Goal: Entertainment & Leisure: Consume media (video, audio)

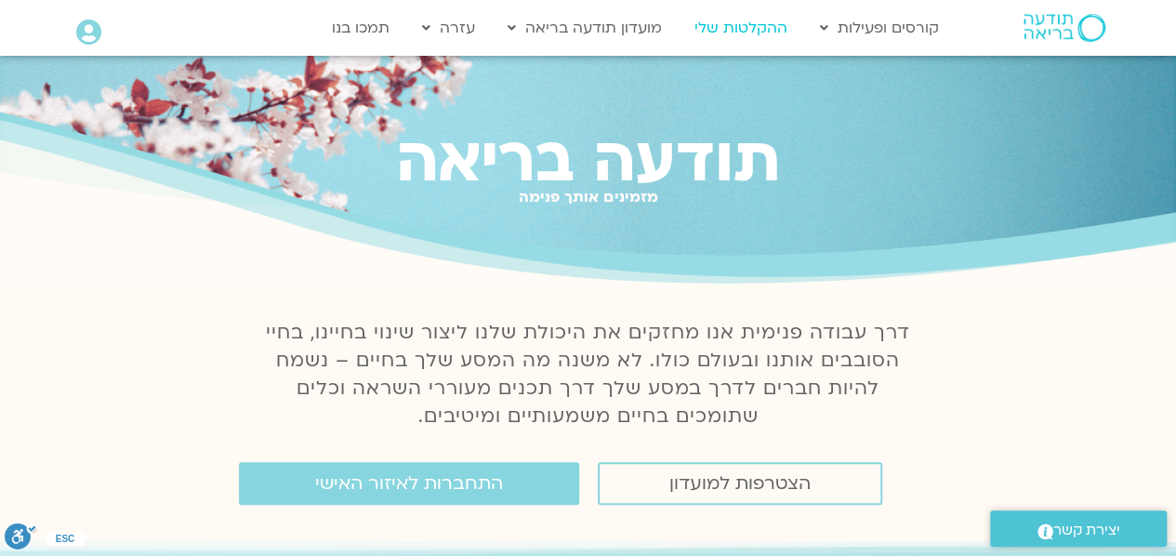
click at [734, 25] on link "ההקלטות שלי" at bounding box center [741, 27] width 112 height 35
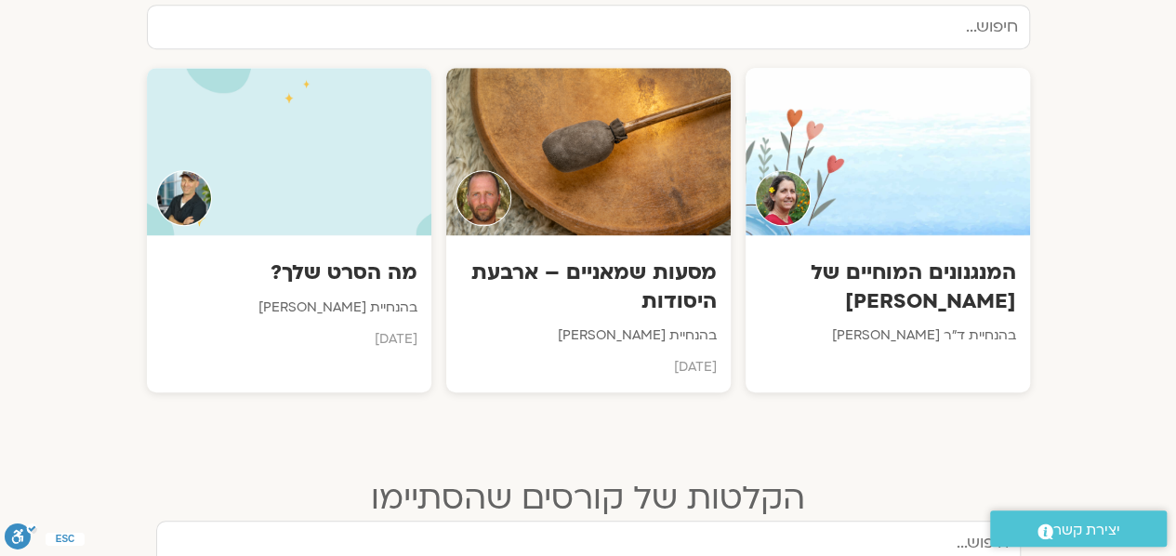
scroll to position [662, 0]
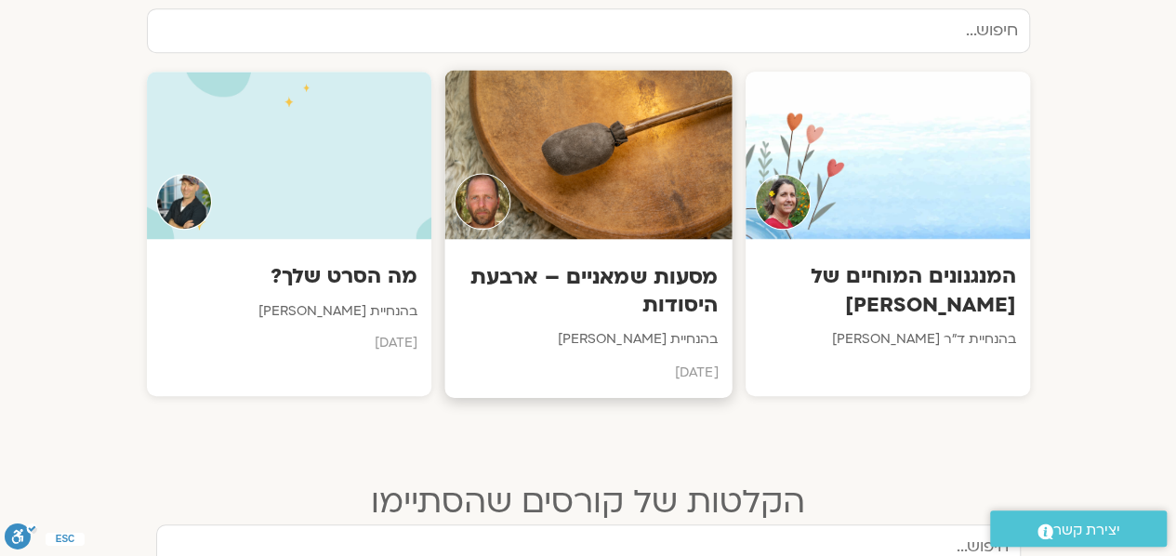
click at [608, 153] on div at bounding box center [588, 155] width 287 height 169
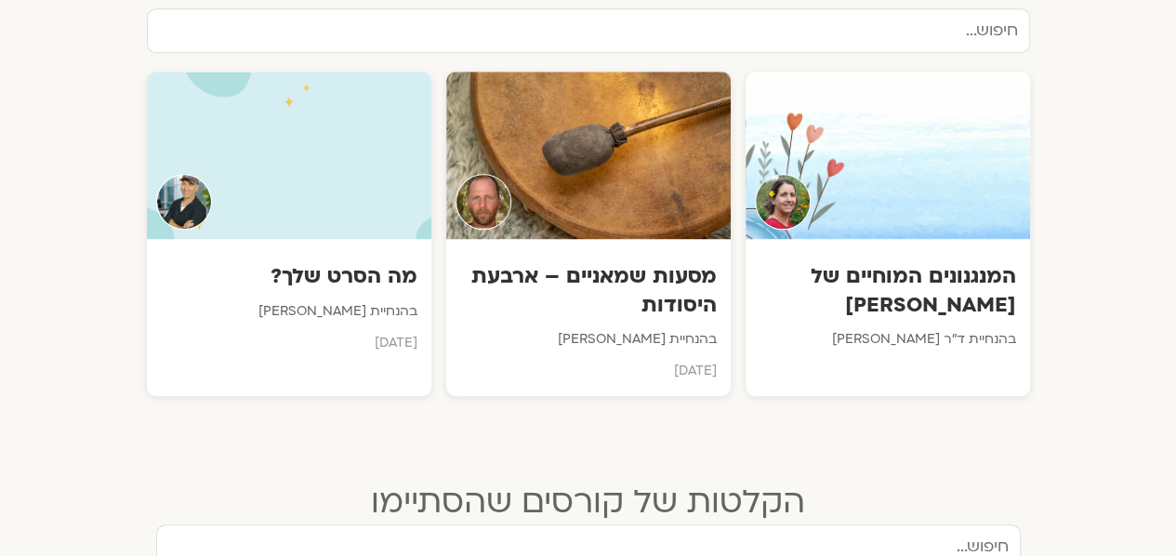
scroll to position [662, 0]
click at [930, 164] on div at bounding box center [887, 155] width 287 height 169
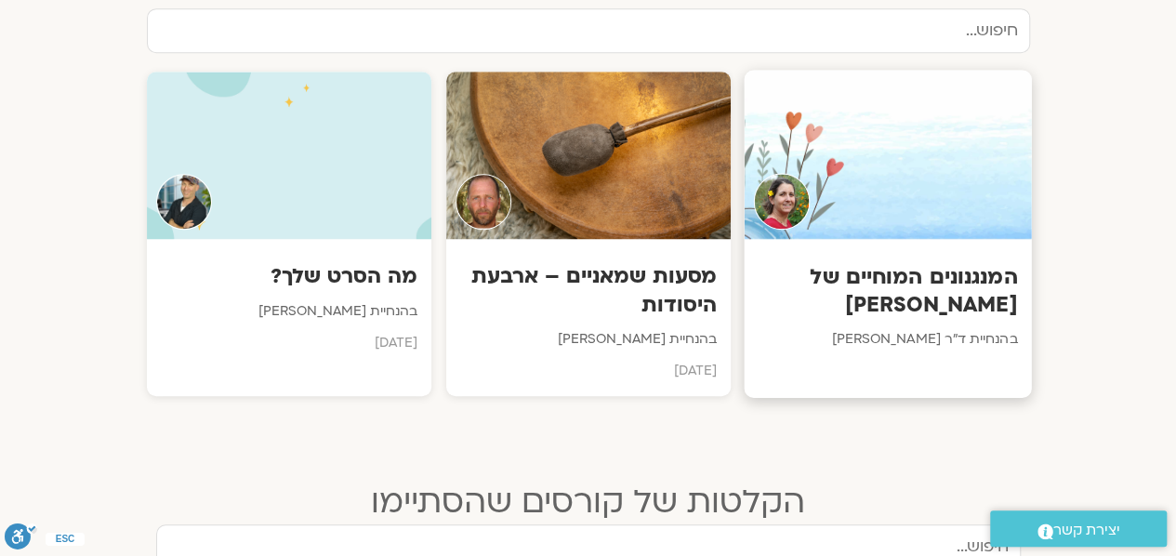
scroll to position [0, 0]
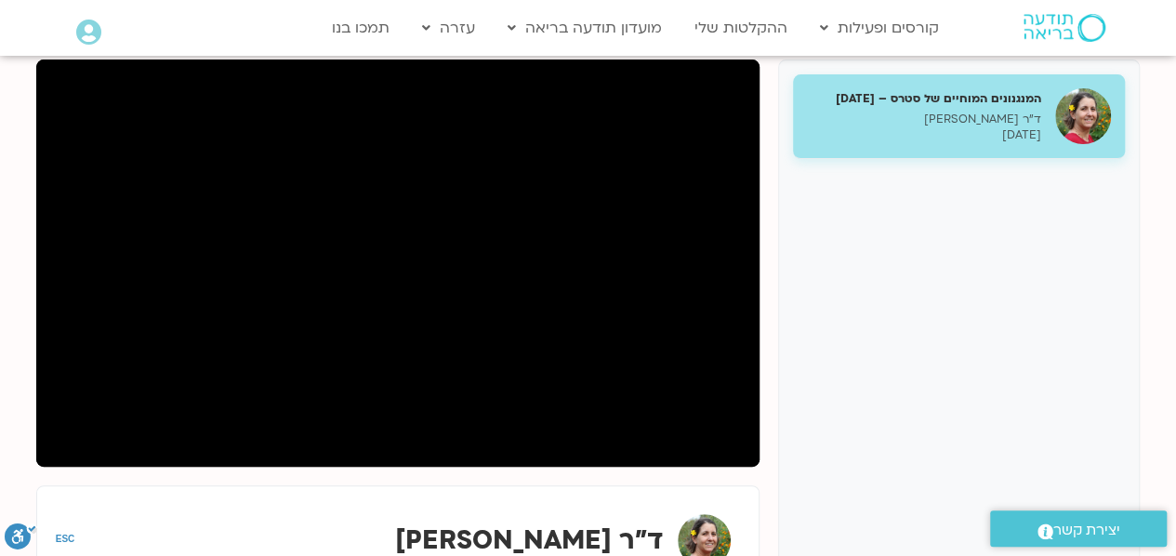
scroll to position [223, 0]
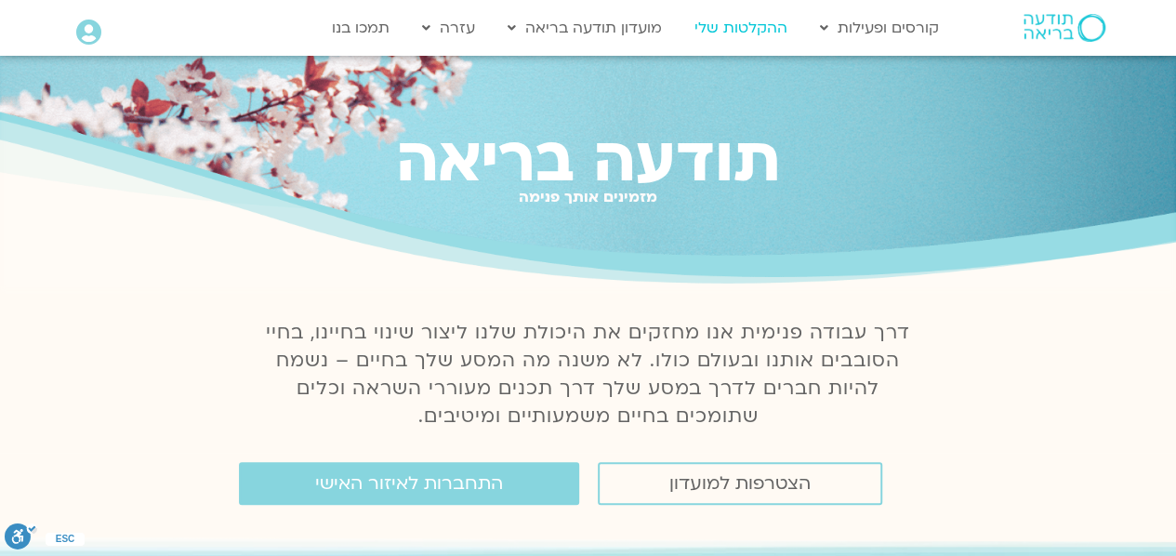
click at [765, 30] on link "ההקלטות שלי" at bounding box center [741, 27] width 112 height 35
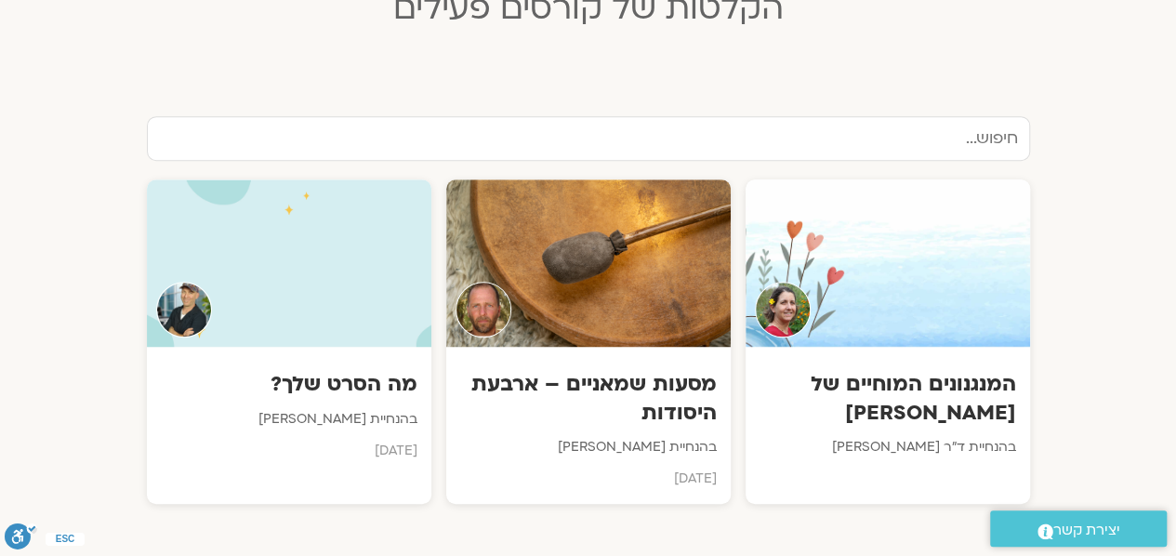
scroll to position [653, 0]
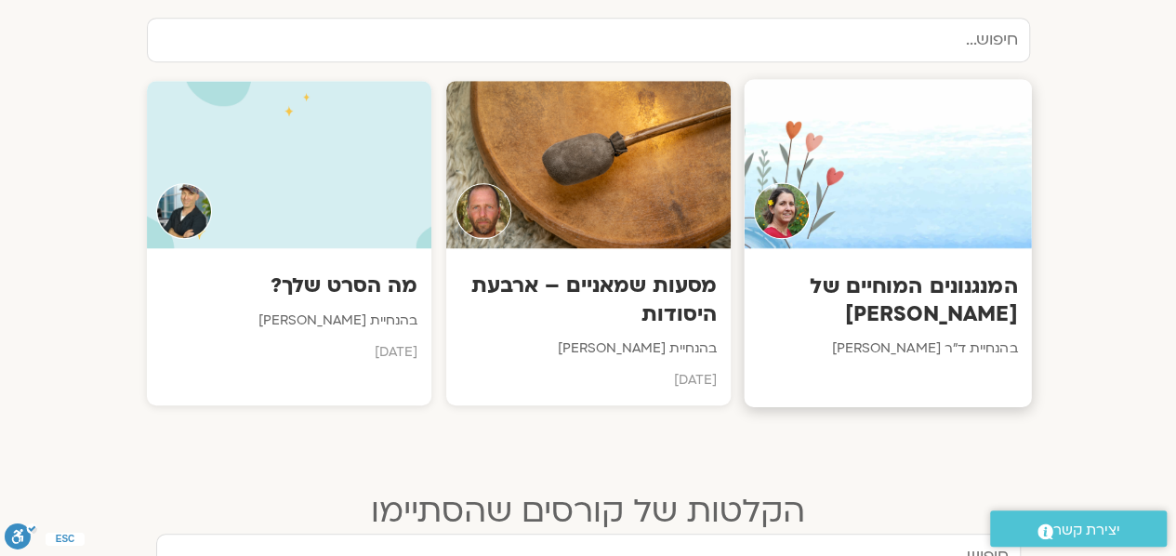
click at [936, 179] on div at bounding box center [887, 164] width 287 height 169
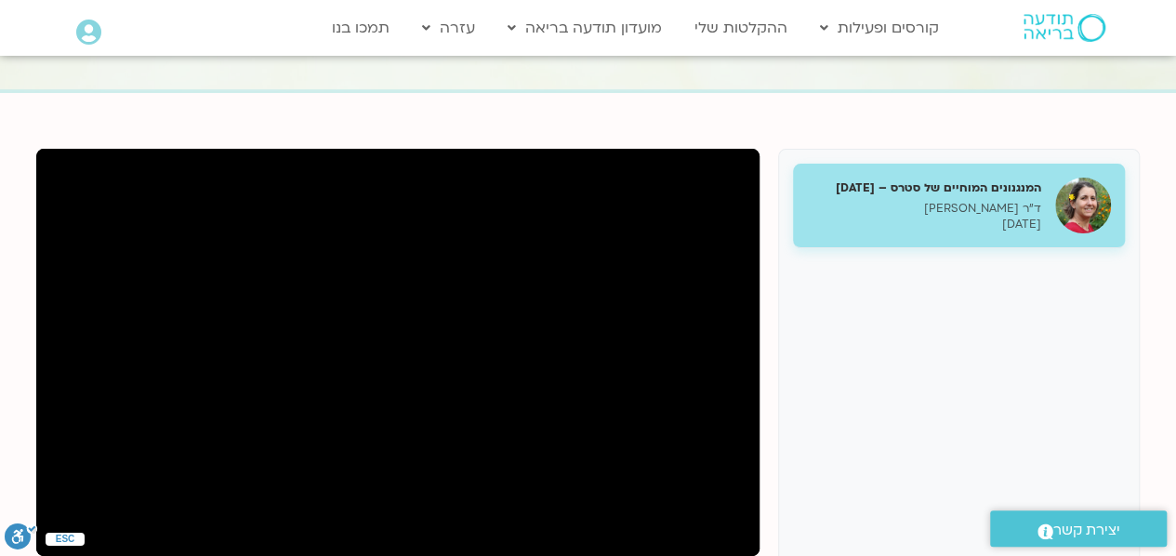
scroll to position [158, 0]
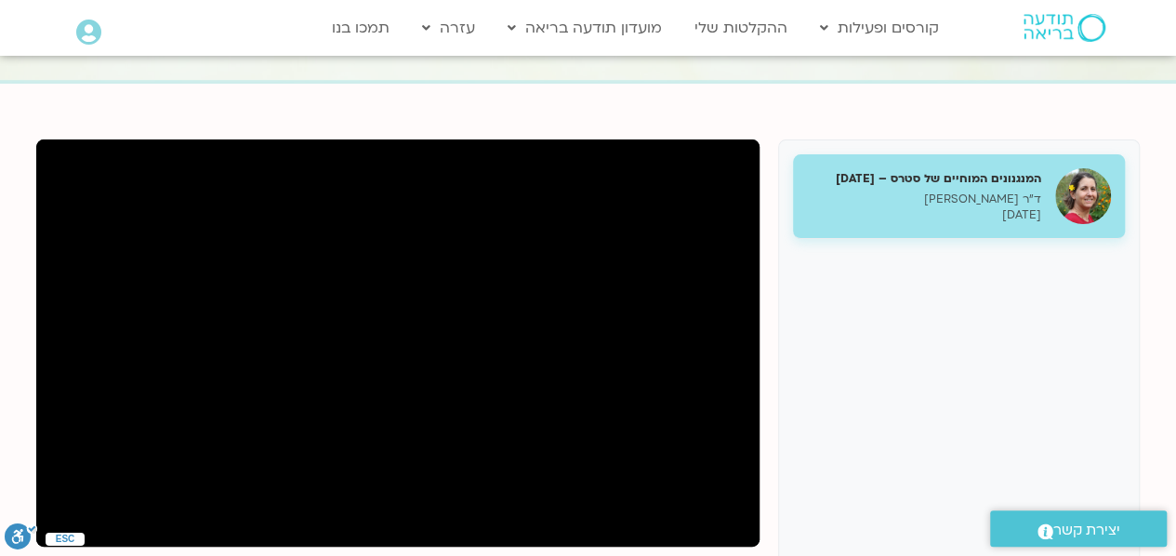
click at [1172, 200] on section "המנגנונים המוחיים של סטרס – [DATE] ד"ר [PERSON_NAME] [DATE] ד"ר [PERSON_NAME]" at bounding box center [588, 486] width 1176 height 805
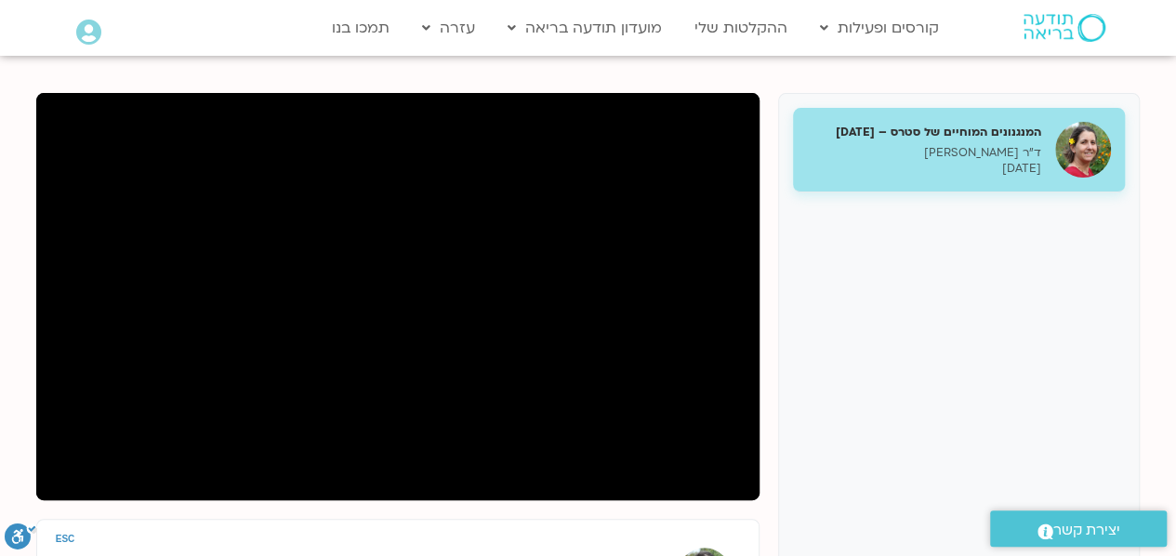
scroll to position [199, 0]
